Goal: Book appointment/travel/reservation

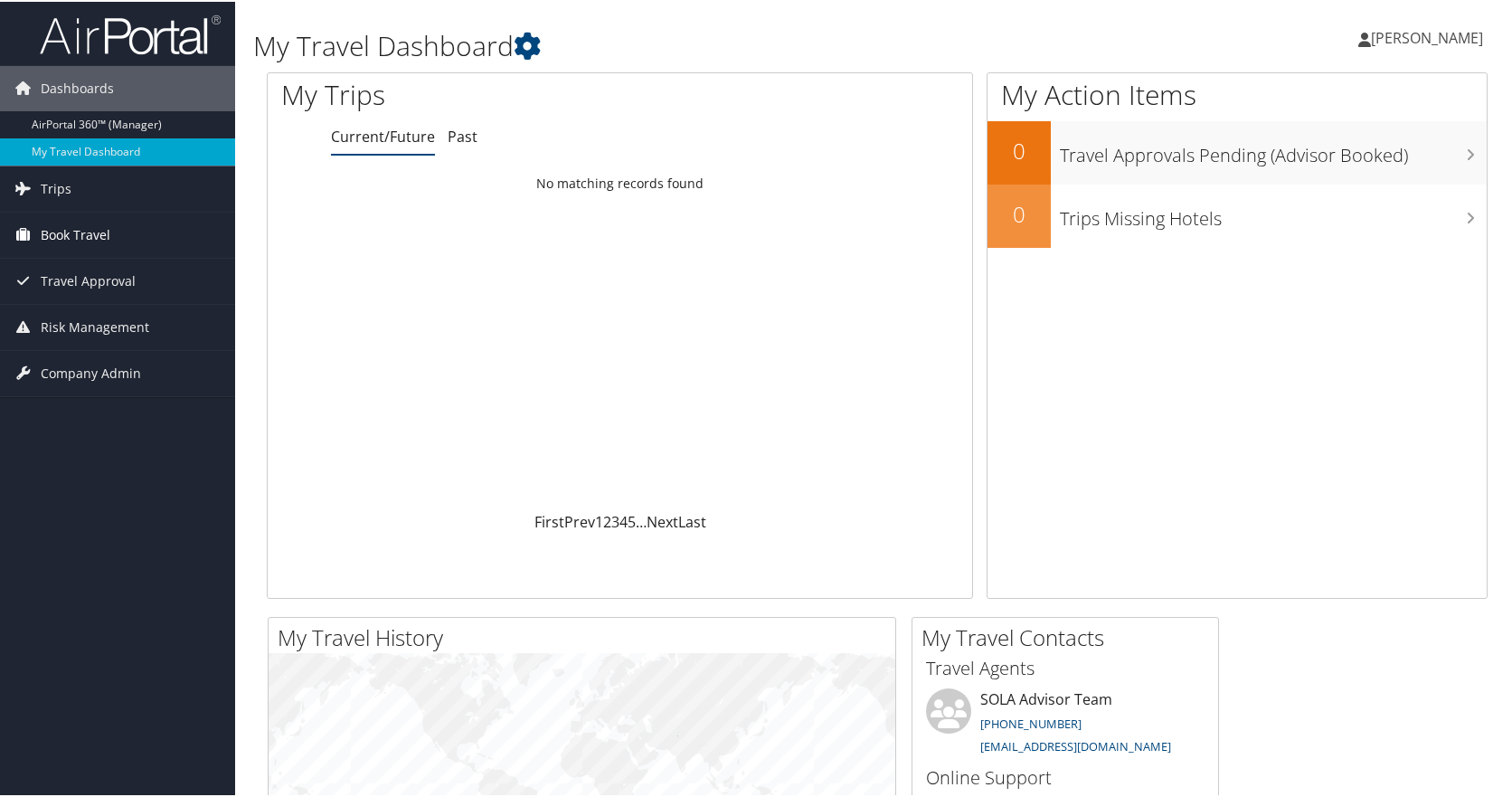
click at [95, 235] on span "Book Travel" at bounding box center [75, 232] width 70 height 45
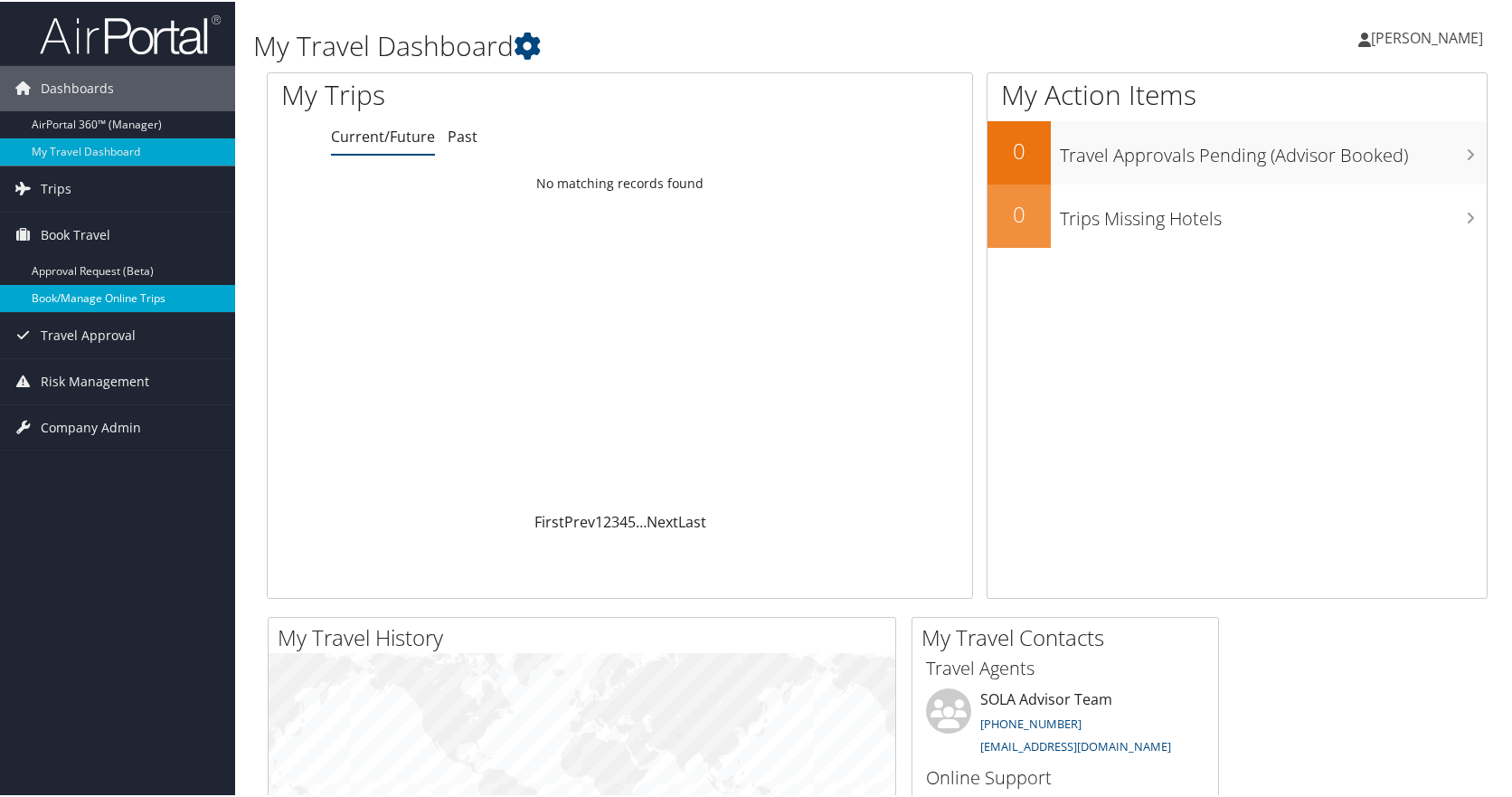
click at [121, 297] on link "Book/Manage Online Trips" at bounding box center [117, 297] width 235 height 27
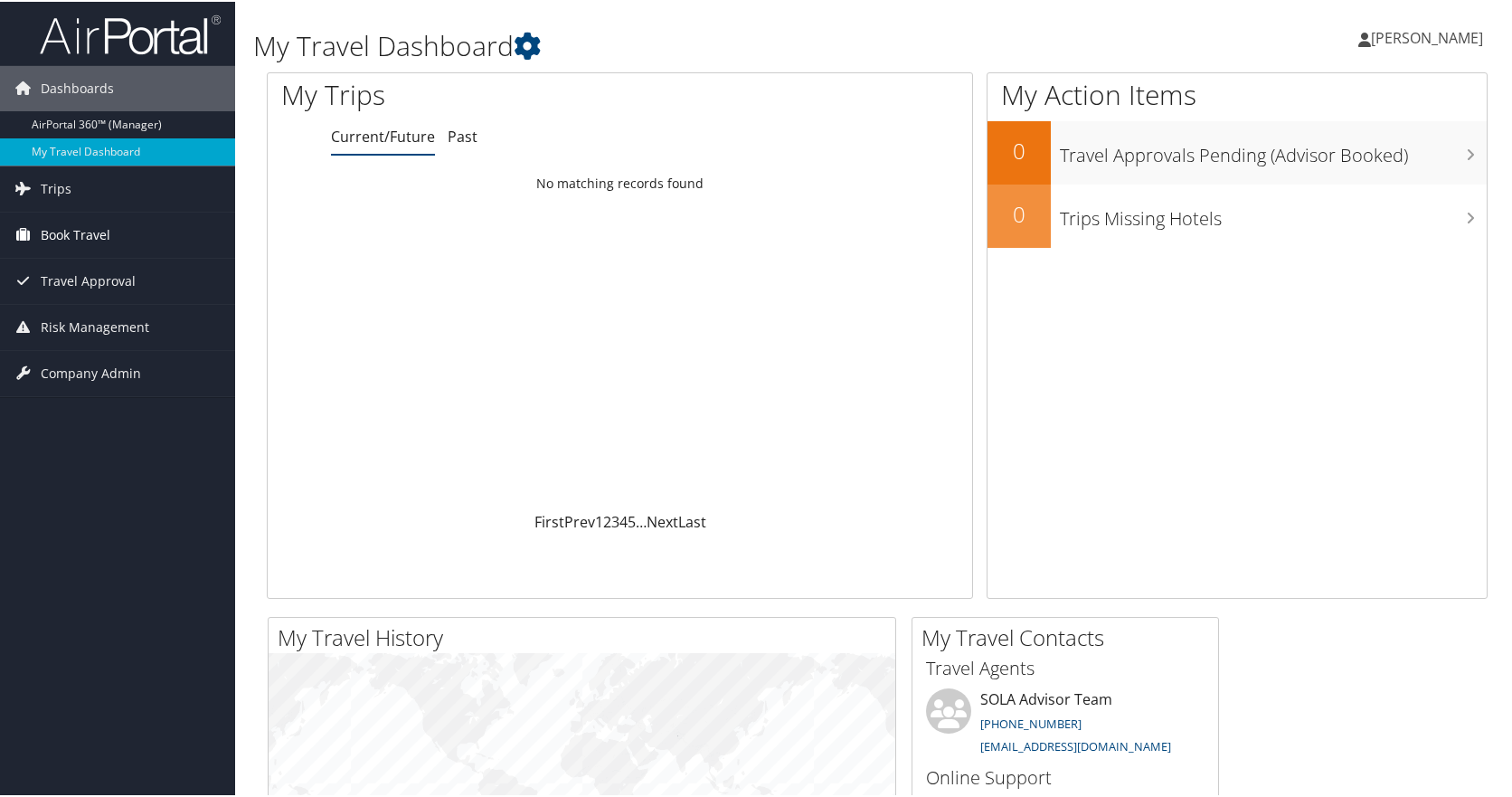
click at [40, 221] on span "Book Travel" at bounding box center [75, 232] width 70 height 45
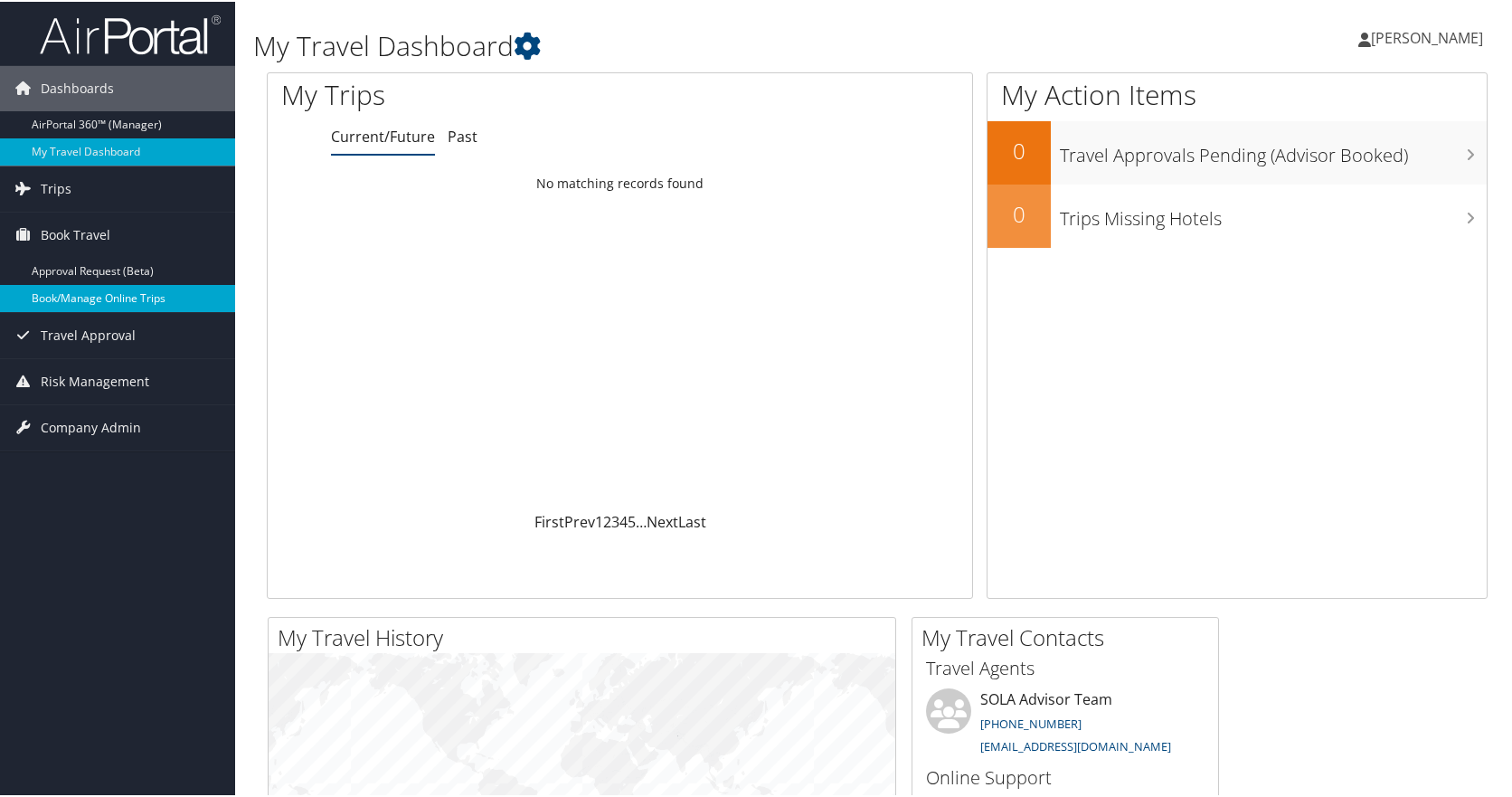
click at [57, 295] on link "Book/Manage Online Trips" at bounding box center [117, 297] width 235 height 27
